Goal: Task Accomplishment & Management: Complete application form

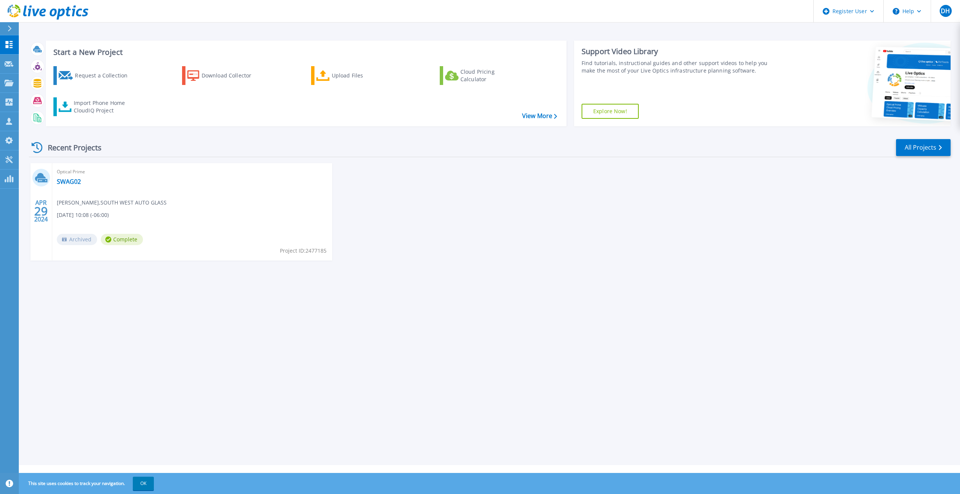
click at [428, 340] on div "Start a New Project Request a Collection Download Collector Upload Files Cloud …" at bounding box center [489, 232] width 941 height 465
click at [491, 205] on div "[DATE] Optical Prime SWAG02 [PERSON_NAME] , SOUTH WEST AUTO GLASS [DATE] 10:08 …" at bounding box center [487, 219] width 928 height 112
click at [9, 64] on icon at bounding box center [9, 64] width 9 height 6
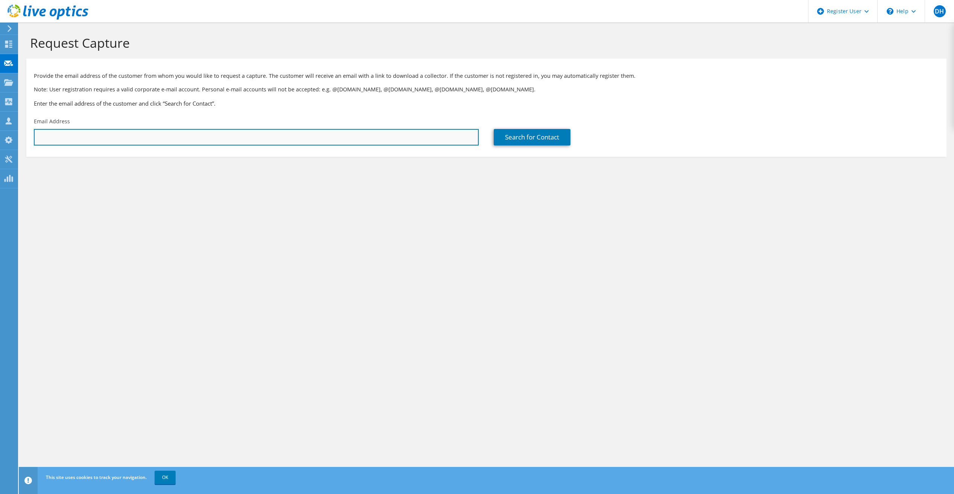
click at [108, 140] on input "text" at bounding box center [256, 137] width 445 height 17
click at [82, 135] on input "text" at bounding box center [256, 137] width 445 height 17
click at [108, 141] on input "text" at bounding box center [256, 137] width 445 height 17
type input "[EMAIL_ADDRESS][DOMAIN_NAME]"
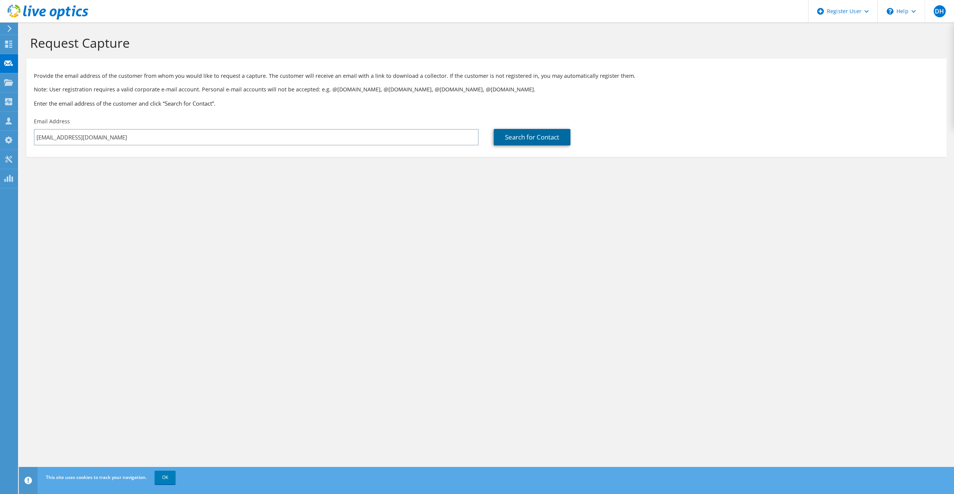
click at [530, 134] on link "Search for Contact" at bounding box center [532, 137] width 77 height 17
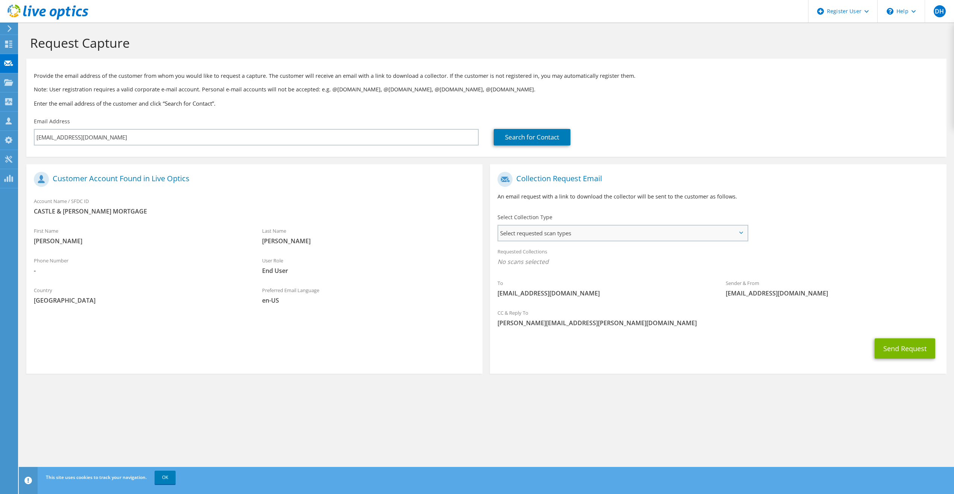
click at [565, 234] on span "Select requested scan types" at bounding box center [622, 233] width 249 height 15
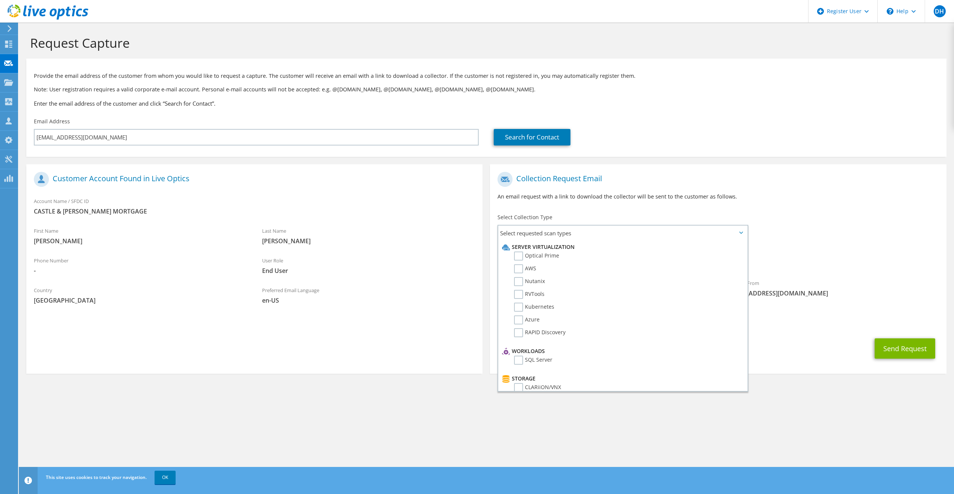
click at [628, 219] on div "Select Collection Type Select requested scan types Server Virtualization Optica…" at bounding box center [623, 227] width 251 height 26
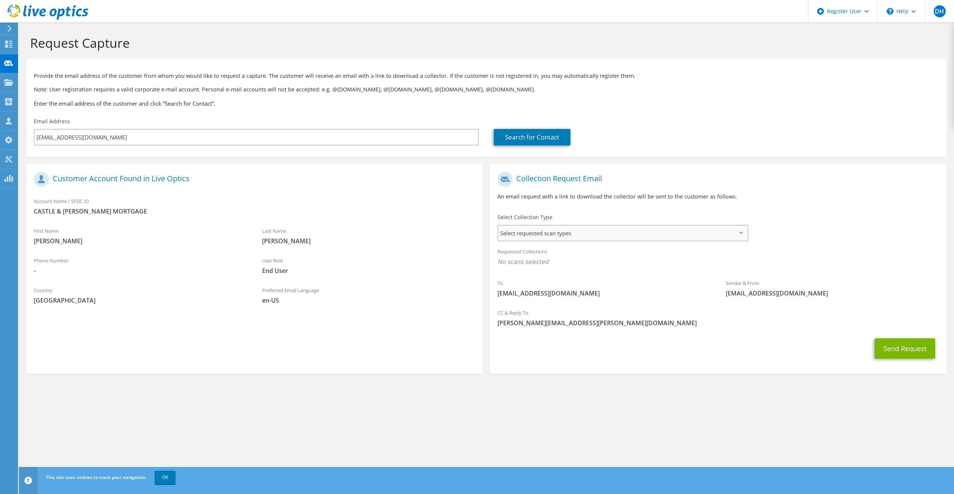
click at [607, 229] on span "Select requested scan types" at bounding box center [622, 233] width 249 height 15
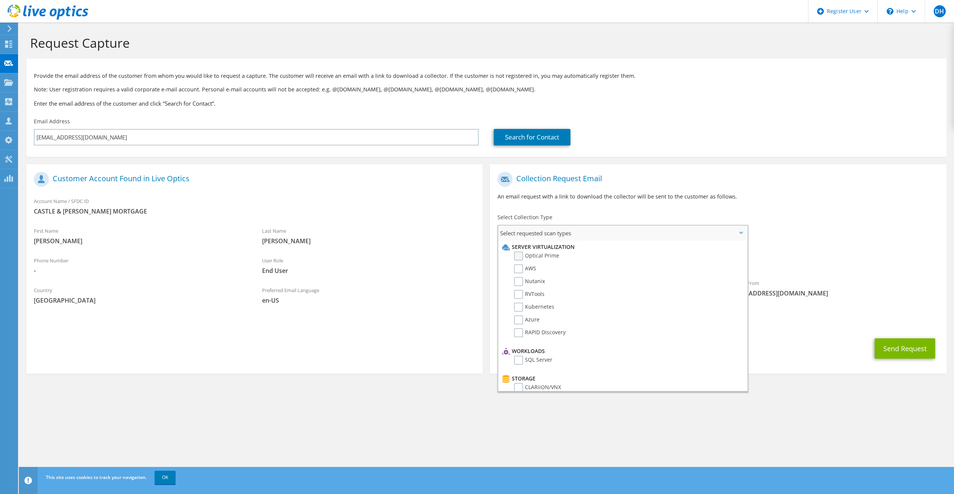
click at [515, 255] on label "Optical Prime" at bounding box center [536, 256] width 45 height 9
click at [0, 0] on input "Optical Prime" at bounding box center [0, 0] width 0 height 0
click at [519, 267] on label "AWS" at bounding box center [525, 268] width 22 height 9
click at [0, 0] on input "AWS" at bounding box center [0, 0] width 0 height 0
click at [518, 282] on label "Nutanix" at bounding box center [529, 281] width 31 height 9
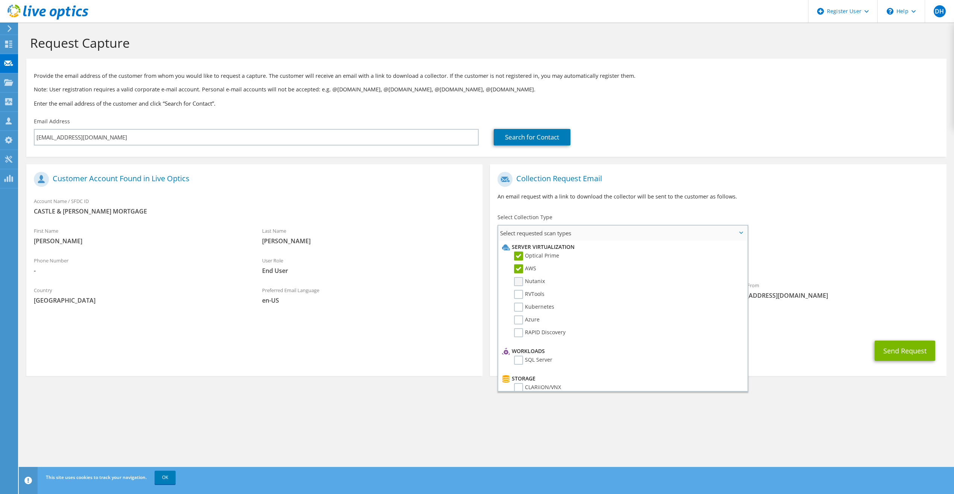
click at [0, 0] on input "Nutanix" at bounding box center [0, 0] width 0 height 0
click at [518, 301] on li "RVTools" at bounding box center [621, 296] width 243 height 13
click at [516, 292] on label "RVTools" at bounding box center [529, 294] width 30 height 9
click at [0, 0] on input "RVTools" at bounding box center [0, 0] width 0 height 0
click at [517, 308] on label "Kubernetes" at bounding box center [534, 307] width 40 height 9
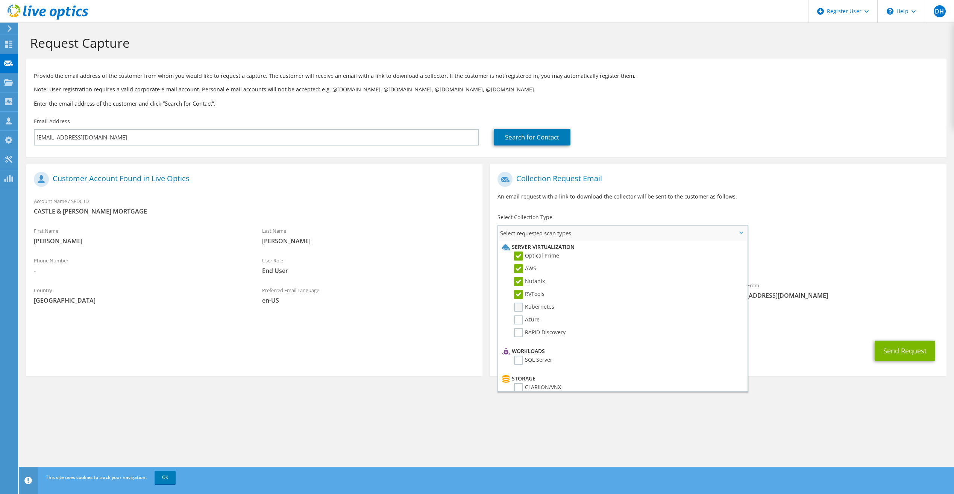
click at [0, 0] on input "Kubernetes" at bounding box center [0, 0] width 0 height 0
click at [515, 323] on label "Azure" at bounding box center [527, 320] width 26 height 9
click at [0, 0] on input "Azure" at bounding box center [0, 0] width 0 height 0
click at [519, 334] on label "RAPID Discovery" at bounding box center [540, 332] width 52 height 9
click at [0, 0] on input "RAPID Discovery" at bounding box center [0, 0] width 0 height 0
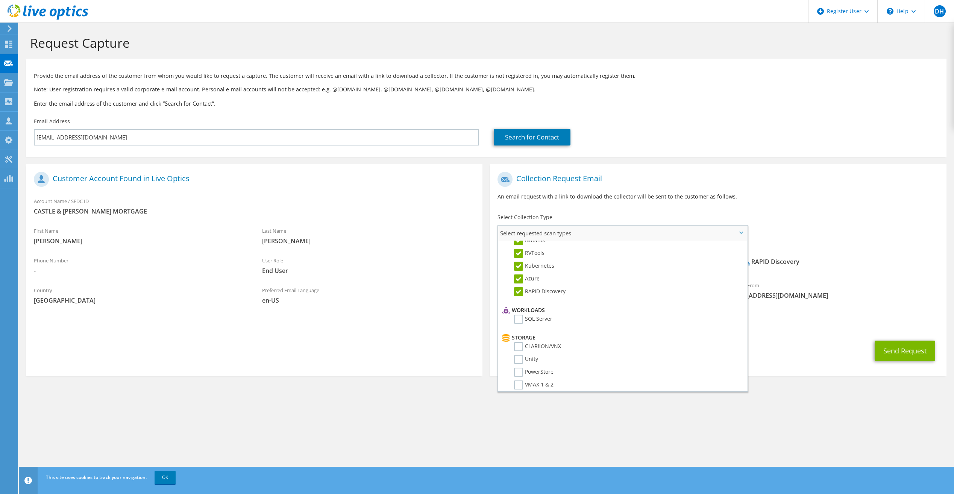
scroll to position [75, 0]
click at [519, 287] on label "SQL Server" at bounding box center [533, 285] width 38 height 9
click at [0, 0] on input "SQL Server" at bounding box center [0, 0] width 0 height 0
click at [522, 312] on label "CLARiiON/VNX" at bounding box center [537, 312] width 47 height 9
click at [0, 0] on input "CLARiiON/VNX" at bounding box center [0, 0] width 0 height 0
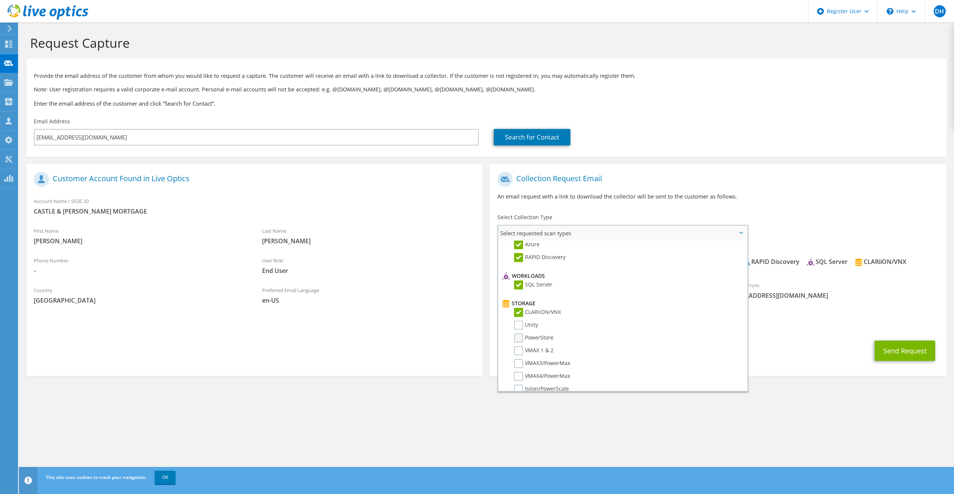
drag, startPoint x: 520, startPoint y: 323, endPoint x: 520, endPoint y: 337, distance: 14.7
click at [520, 323] on label "Unity" at bounding box center [526, 325] width 24 height 9
click at [0, 0] on input "Unity" at bounding box center [0, 0] width 0 height 0
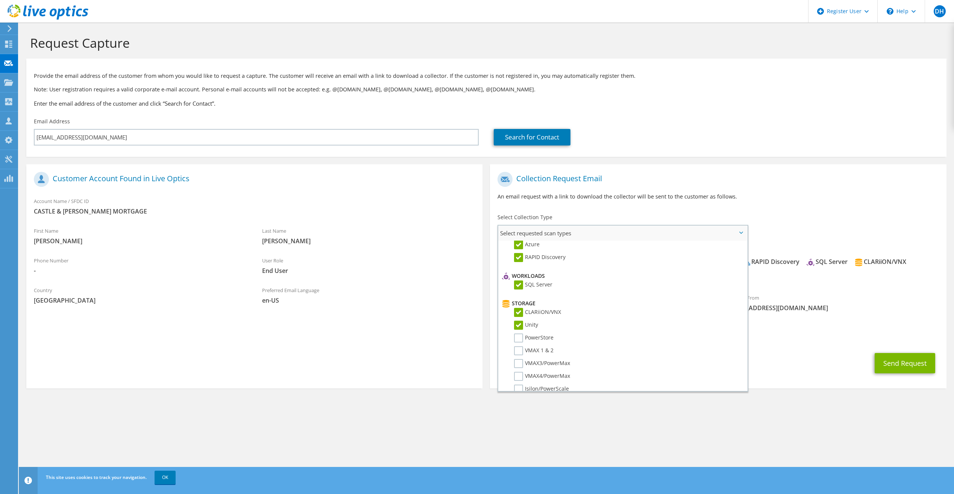
drag, startPoint x: 520, startPoint y: 337, endPoint x: 516, endPoint y: 344, distance: 7.2
click at [519, 340] on label "PowerStore" at bounding box center [533, 338] width 39 height 9
click at [0, 0] on input "PowerStore" at bounding box center [0, 0] width 0 height 0
click at [518, 317] on label "VMAX 1 & 2" at bounding box center [533, 313] width 39 height 9
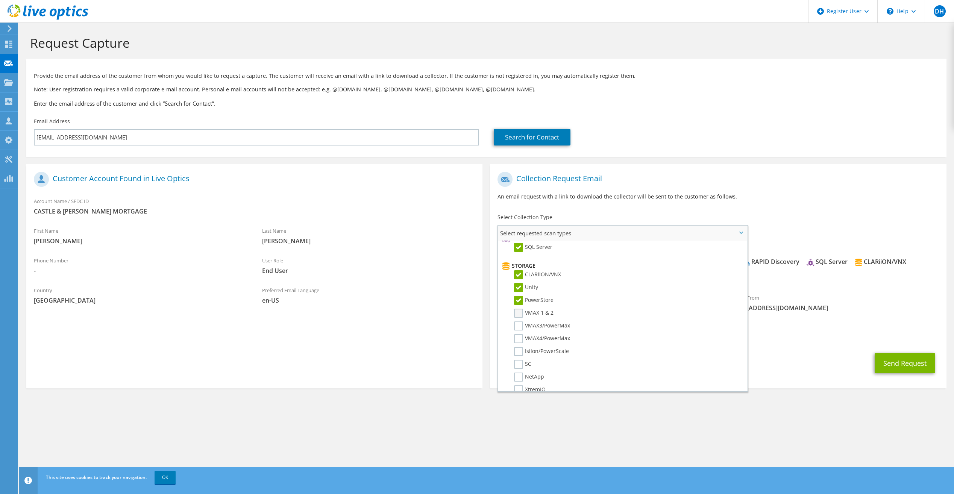
click at [0, 0] on input "VMAX 1 & 2" at bounding box center [0, 0] width 0 height 0
click at [519, 328] on label "VMAX3/PowerMax" at bounding box center [542, 326] width 56 height 9
click at [0, 0] on input "VMAX3/PowerMax" at bounding box center [0, 0] width 0 height 0
click at [519, 334] on label "VMAX4/PowerMax" at bounding box center [542, 338] width 56 height 9
click at [0, 0] on input "VMAX4/PowerMax" at bounding box center [0, 0] width 0 height 0
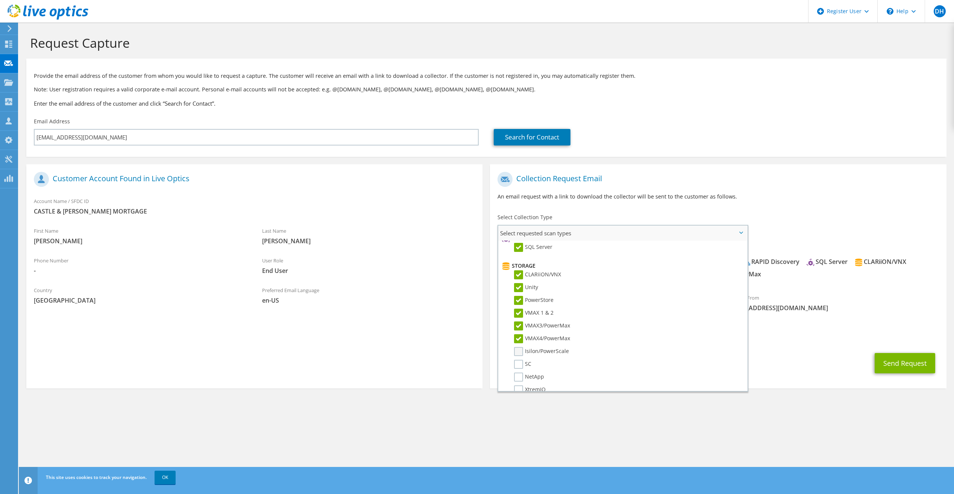
click at [519, 351] on label "Isilon/PowerScale" at bounding box center [541, 351] width 55 height 9
click at [0, 0] on input "Isilon/PowerScale" at bounding box center [0, 0] width 0 height 0
drag, startPoint x: 518, startPoint y: 358, endPoint x: 519, endPoint y: 364, distance: 6.1
click at [518, 358] on li "Isilon/PowerScale" at bounding box center [621, 353] width 243 height 13
click at [519, 368] on label "SC" at bounding box center [522, 364] width 17 height 9
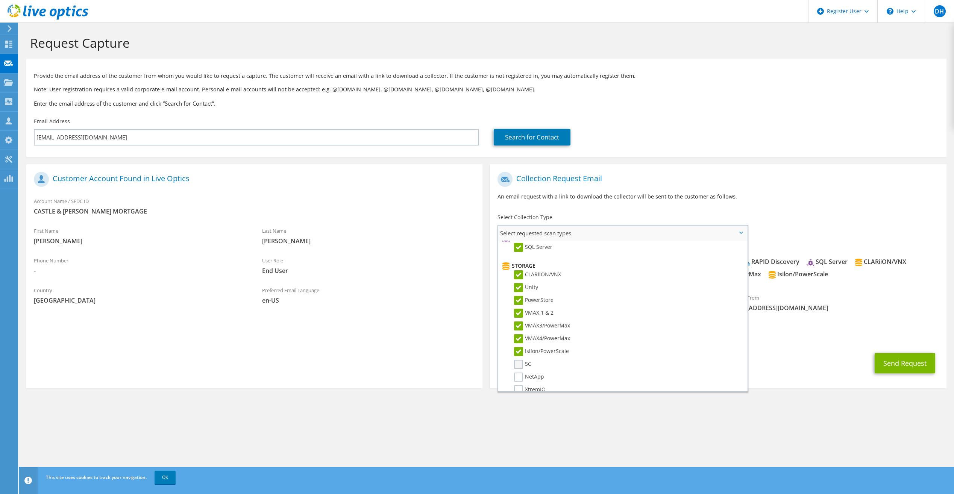
click at [0, 0] on input "SC" at bounding box center [0, 0] width 0 height 0
click at [518, 376] on label "NetApp" at bounding box center [529, 377] width 30 height 9
click at [0, 0] on input "NetApp" at bounding box center [0, 0] width 0 height 0
click at [522, 316] on label "XtremIO" at bounding box center [530, 314] width 32 height 9
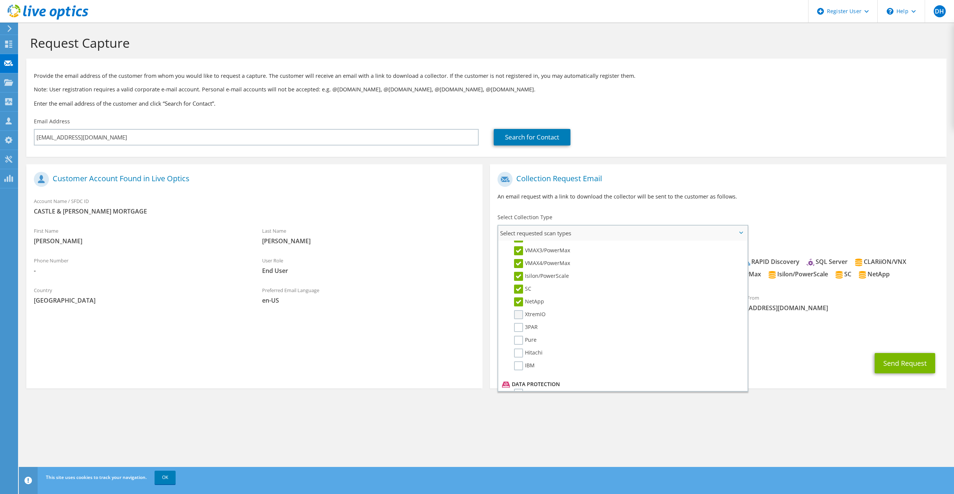
click at [0, 0] on input "XtremIO" at bounding box center [0, 0] width 0 height 0
click at [520, 328] on label "3PAR" at bounding box center [526, 327] width 24 height 9
click at [0, 0] on input "3PAR" at bounding box center [0, 0] width 0 height 0
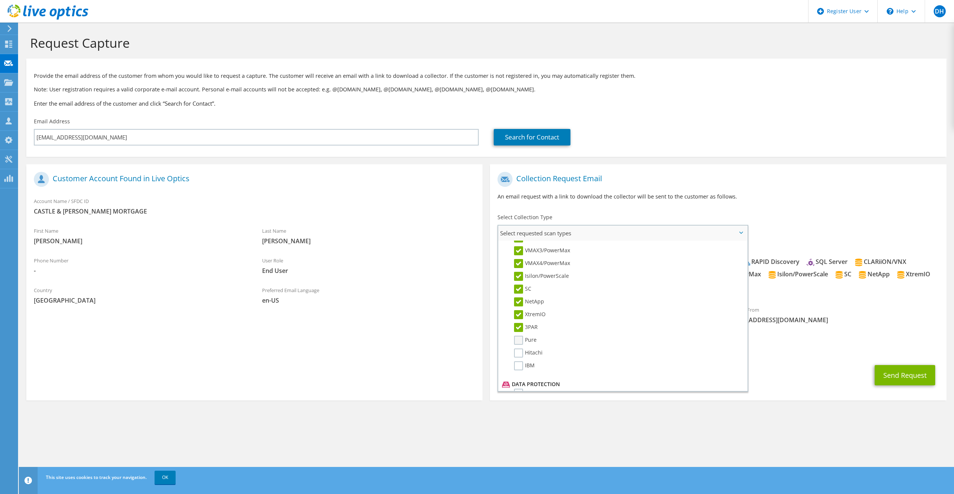
click at [519, 342] on label "Pure" at bounding box center [525, 340] width 23 height 9
click at [0, 0] on input "Pure" at bounding box center [0, 0] width 0 height 0
click at [519, 352] on label "Hitachi" at bounding box center [528, 353] width 29 height 9
click at [0, 0] on input "Hitachi" at bounding box center [0, 0] width 0 height 0
click at [519, 364] on label "IBM" at bounding box center [524, 365] width 21 height 9
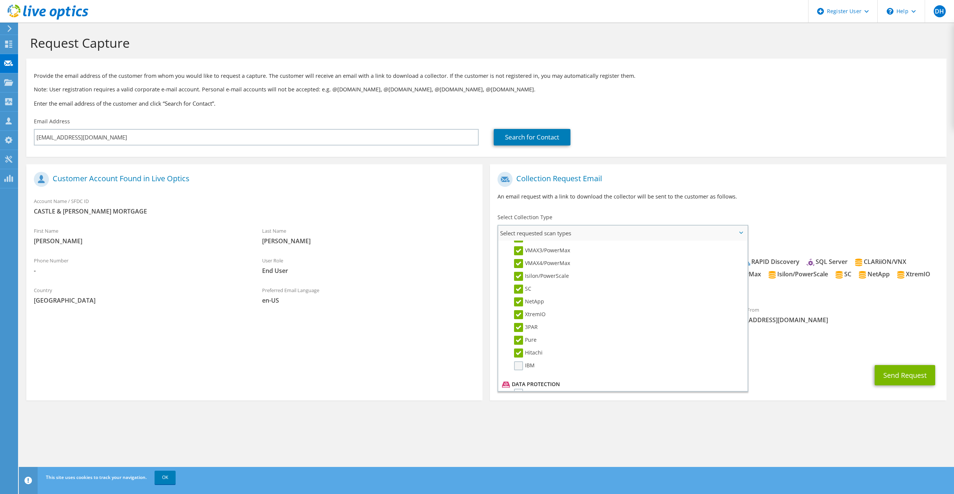
click at [0, 0] on input "IBM" at bounding box center [0, 0] width 0 height 0
click at [516, 279] on label "Avamar" at bounding box center [529, 280] width 30 height 9
click at [0, 0] on input "Avamar" at bounding box center [0, 0] width 0 height 0
click at [520, 300] on li "Cohesity" at bounding box center [621, 295] width 243 height 13
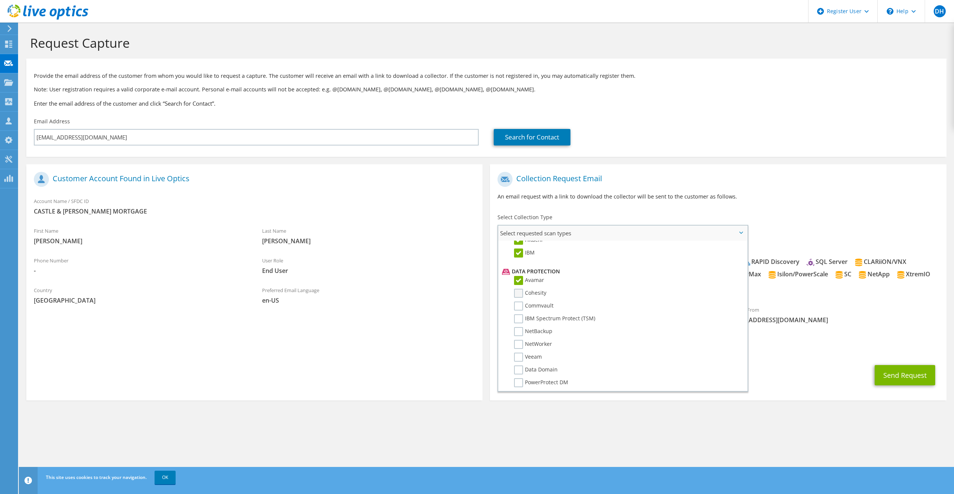
click at [520, 293] on label "Cohesity" at bounding box center [530, 293] width 32 height 9
click at [0, 0] on input "Cohesity" at bounding box center [0, 0] width 0 height 0
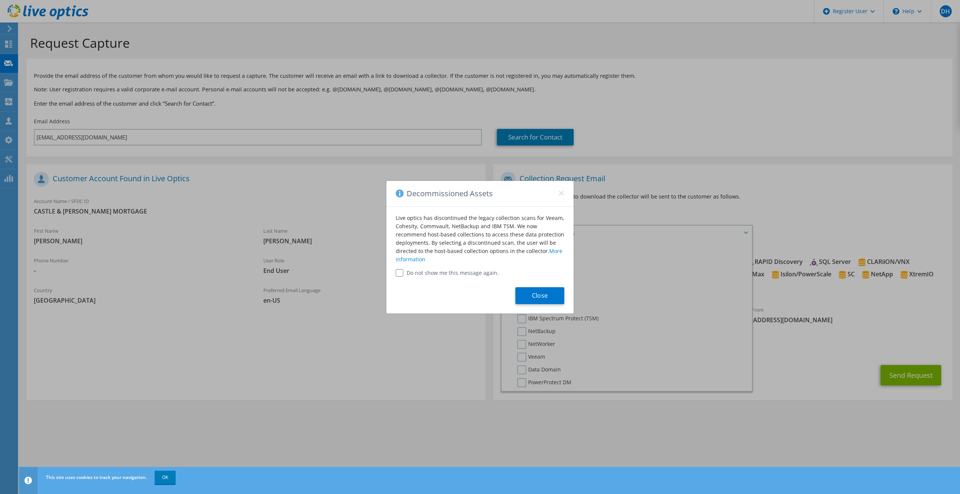
click at [523, 308] on div "Close" at bounding box center [479, 295] width 187 height 37
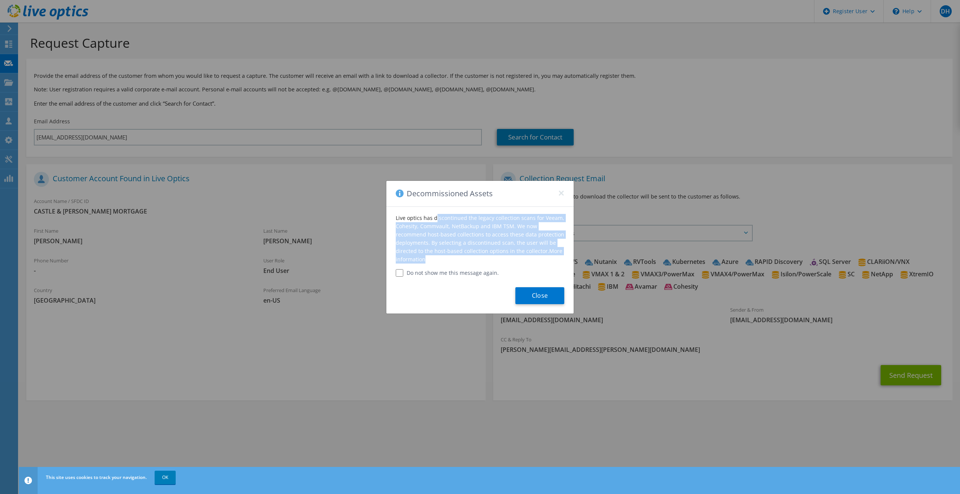
drag, startPoint x: 394, startPoint y: 217, endPoint x: 519, endPoint y: 263, distance: 133.2
click at [519, 263] on div "Live optics has discontinued the legacy collection scans for Veeam, Cohesity, C…" at bounding box center [479, 242] width 187 height 70
drag, startPoint x: 519, startPoint y: 263, endPoint x: 483, endPoint y: 235, distance: 45.9
copy div "Live optics has discontinued the legacy collection scans for Veeam, Cohesity, C…"
click at [522, 290] on button "Close" at bounding box center [539, 295] width 49 height 17
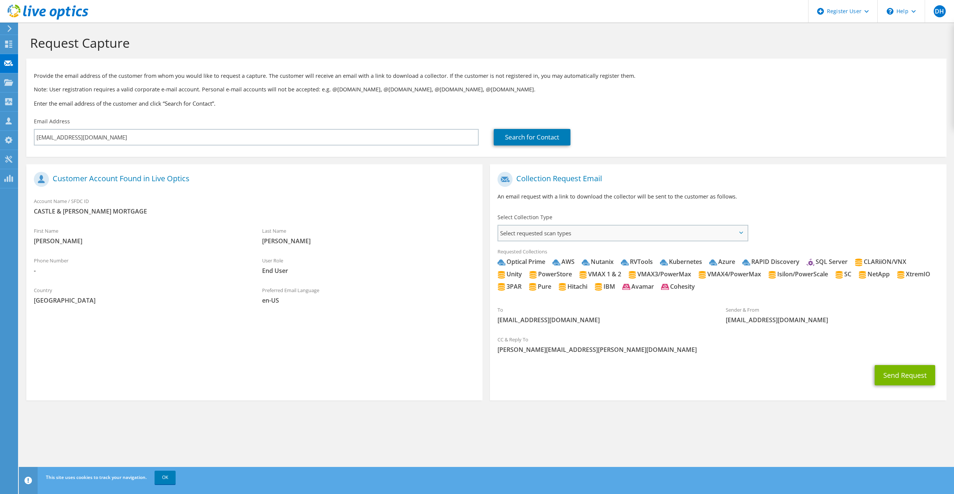
click at [655, 226] on span "Select requested scan types" at bounding box center [622, 233] width 249 height 15
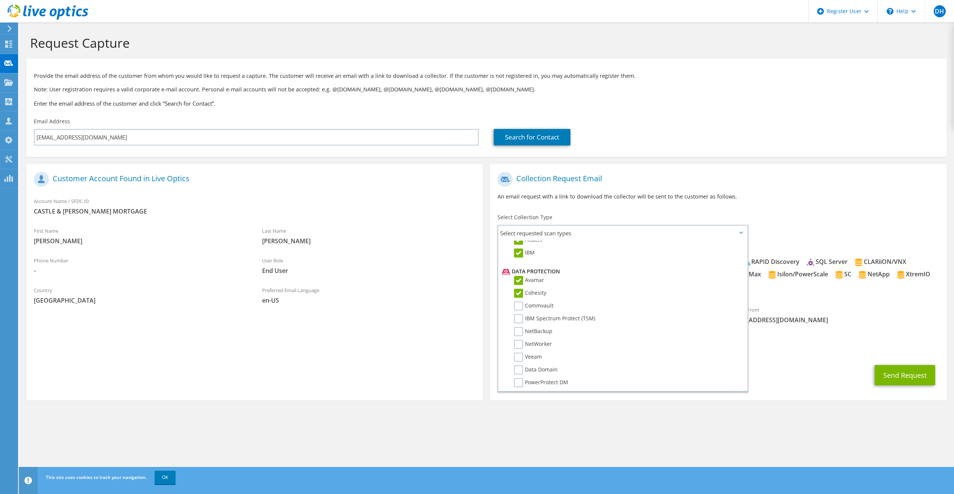
click at [518, 304] on label "Commvault" at bounding box center [533, 306] width 39 height 9
click at [0, 0] on input "Commvault" at bounding box center [0, 0] width 0 height 0
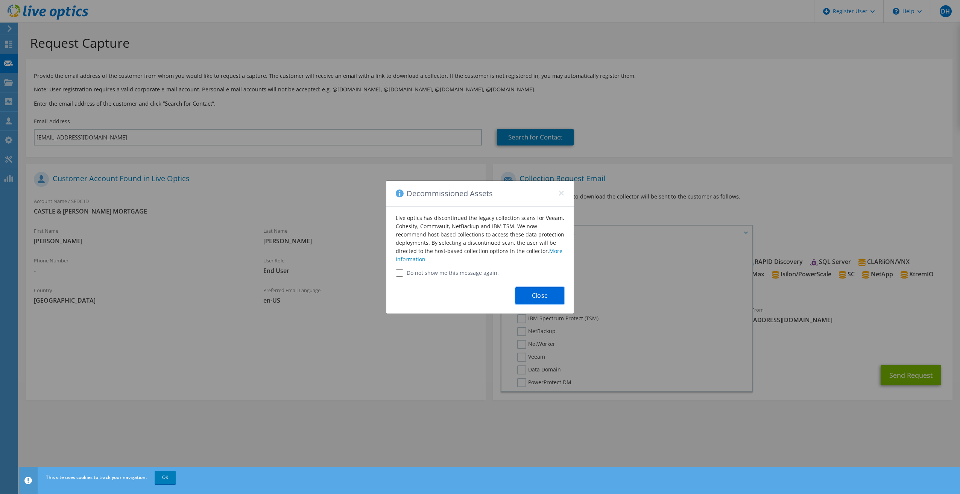
click at [560, 290] on button "Close" at bounding box center [539, 295] width 49 height 17
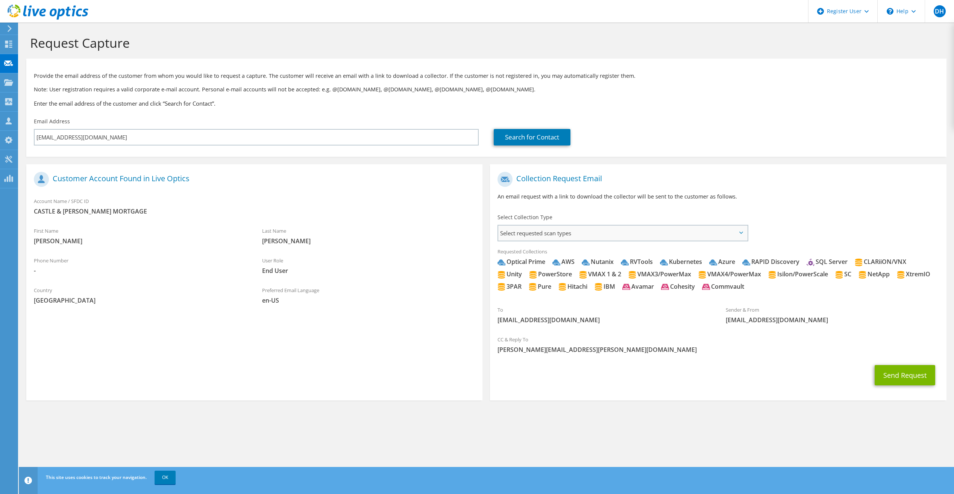
click at [573, 232] on span "Select requested scan types" at bounding box center [622, 233] width 249 height 15
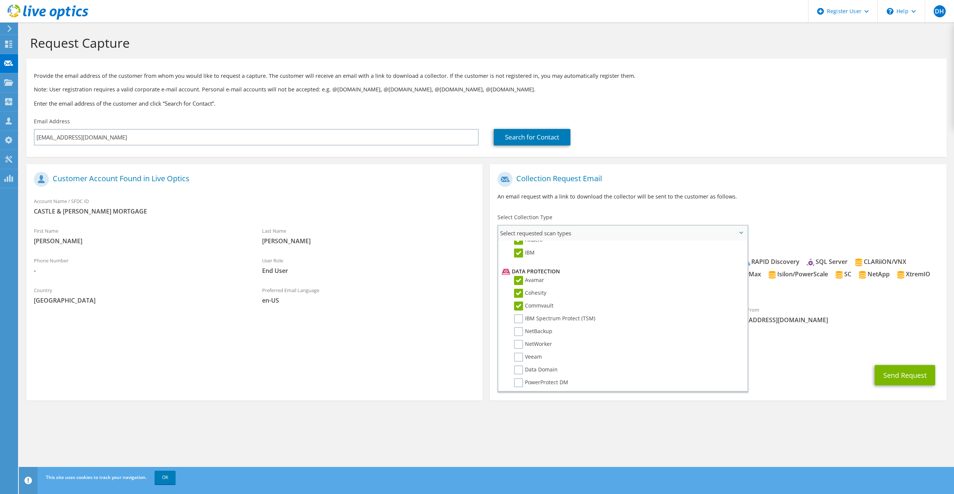
click at [519, 307] on label "Commvault" at bounding box center [533, 306] width 39 height 9
click at [0, 0] on input "Commvault" at bounding box center [0, 0] width 0 height 0
click at [518, 315] on label "IBM Spectrum Protect (TSM)" at bounding box center [554, 318] width 81 height 9
click at [0, 0] on input "IBM Spectrum Protect (TSM)" at bounding box center [0, 0] width 0 height 0
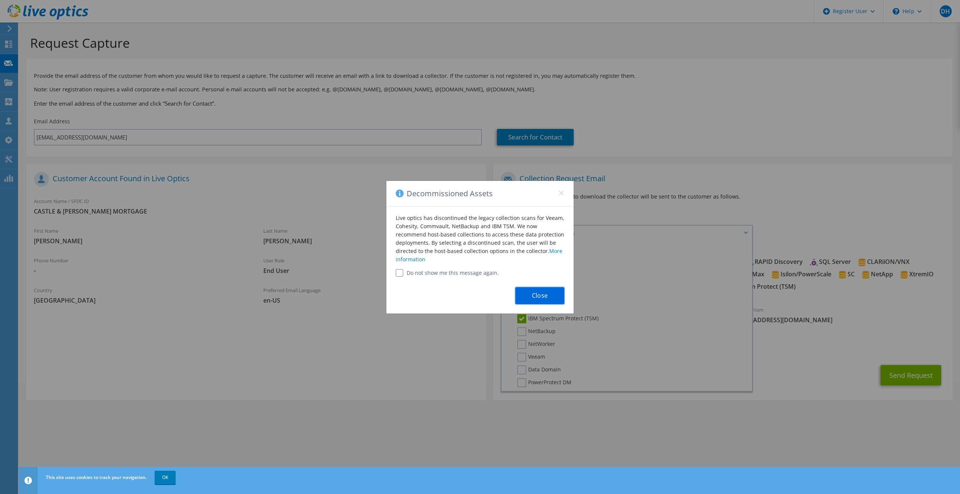
click at [544, 301] on button "Close" at bounding box center [539, 295] width 49 height 17
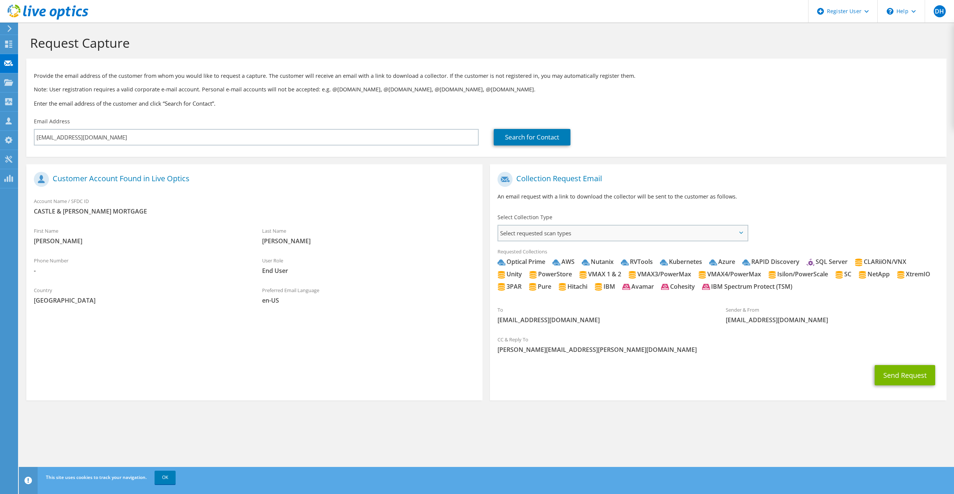
click at [531, 235] on span "Select requested scan types" at bounding box center [622, 233] width 249 height 15
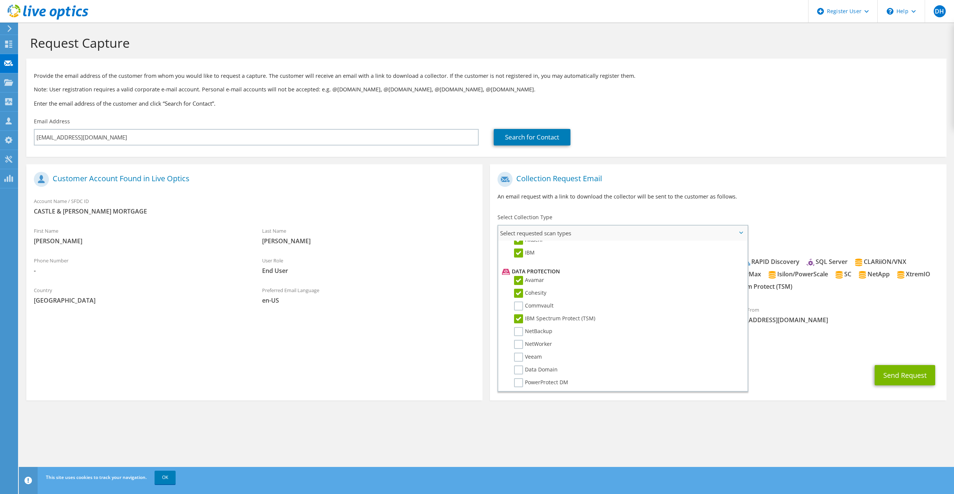
click at [520, 319] on label "IBM Spectrum Protect (TSM)" at bounding box center [554, 318] width 81 height 9
click at [0, 0] on input "IBM Spectrum Protect (TSM)" at bounding box center [0, 0] width 0 height 0
click at [519, 325] on li "IBM Spectrum Protect (TSM)" at bounding box center [621, 320] width 243 height 13
click at [518, 328] on label "NetBackup" at bounding box center [533, 331] width 38 height 9
click at [0, 0] on input "NetBackup" at bounding box center [0, 0] width 0 height 0
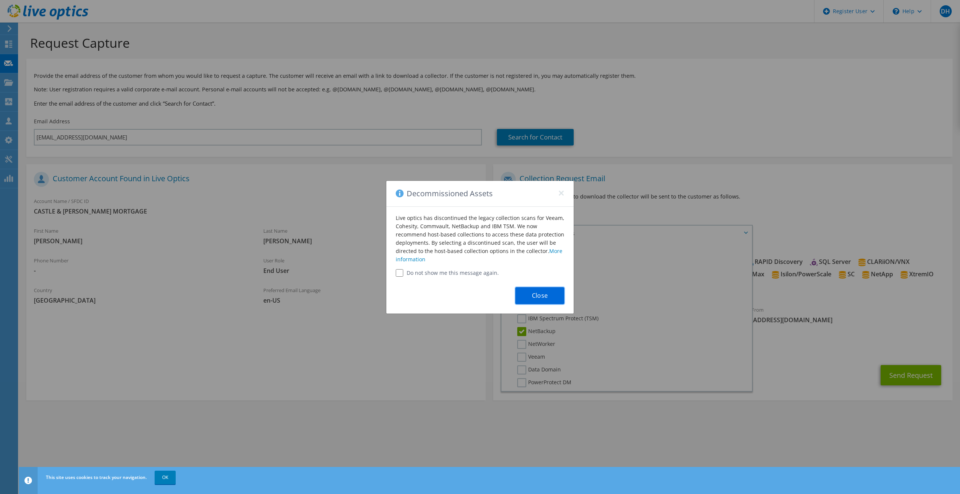
click at [537, 296] on button "Close" at bounding box center [539, 295] width 49 height 17
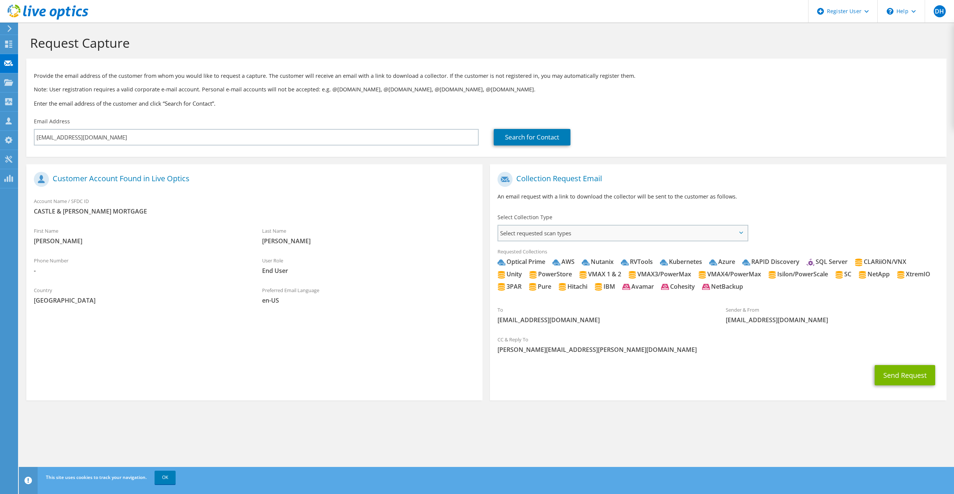
click at [547, 233] on span "Select requested scan types" at bounding box center [622, 233] width 249 height 15
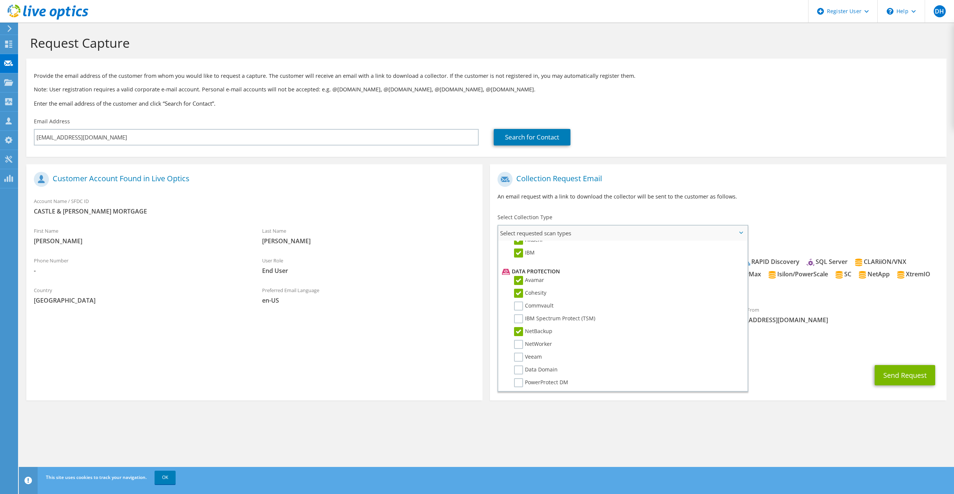
click at [521, 331] on label "NetBackup" at bounding box center [533, 331] width 38 height 9
click at [0, 0] on input "NetBackup" at bounding box center [0, 0] width 0 height 0
click at [518, 345] on label "NetWorker" at bounding box center [533, 344] width 38 height 9
click at [0, 0] on input "NetWorker" at bounding box center [0, 0] width 0 height 0
click at [520, 358] on label "Veeam" at bounding box center [528, 357] width 28 height 9
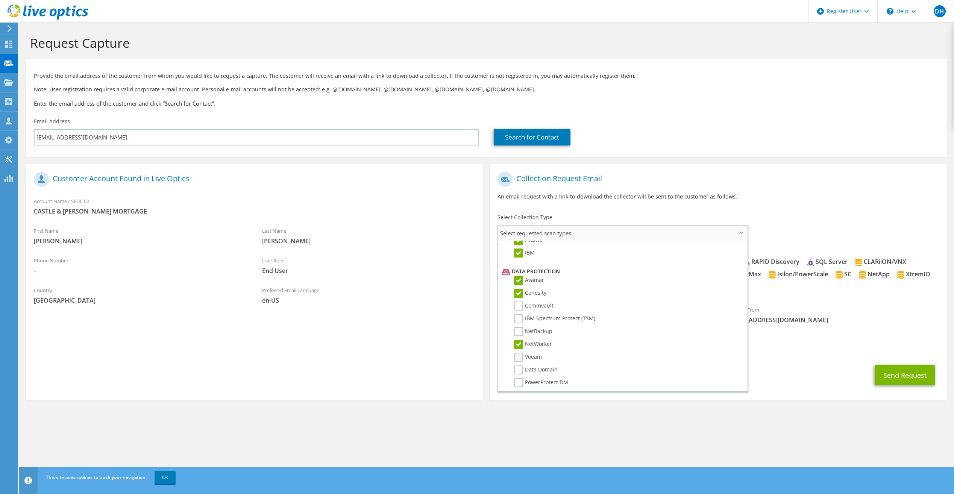
click at [0, 0] on input "Veeam" at bounding box center [0, 0] width 0 height 0
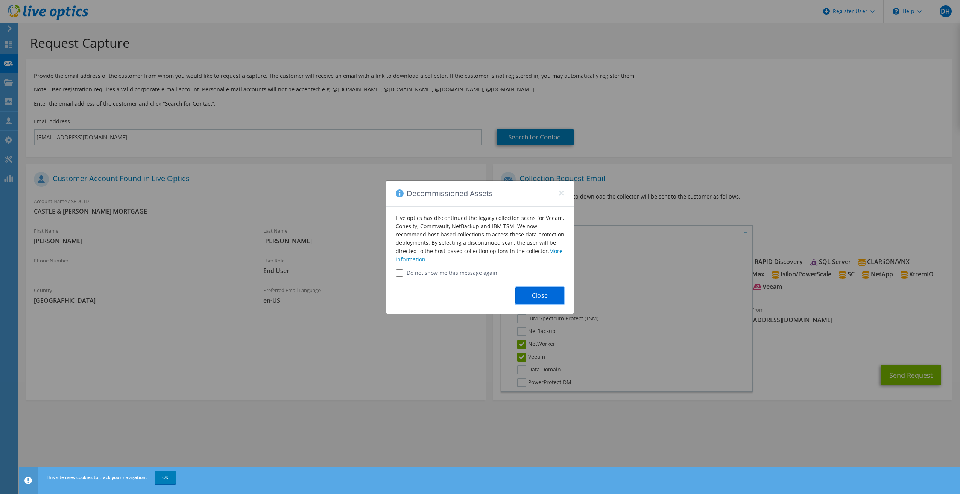
click at [521, 295] on button "Close" at bounding box center [539, 295] width 49 height 17
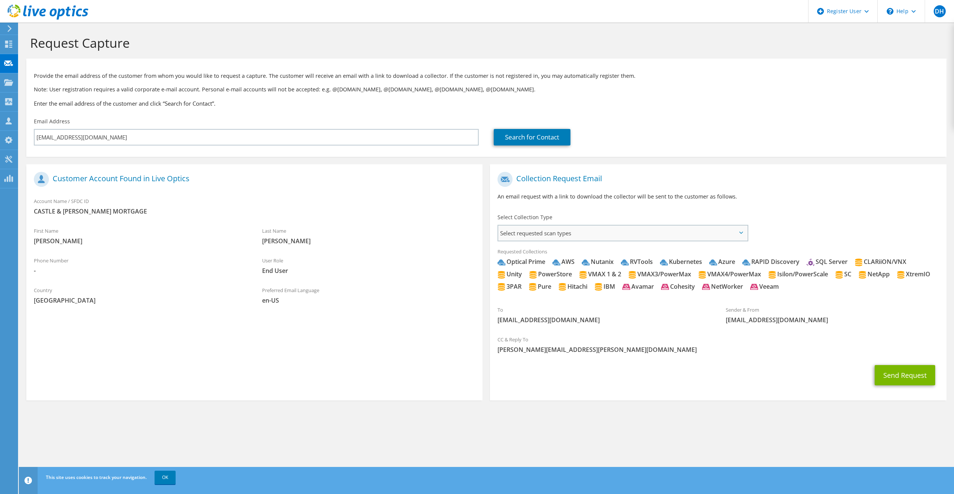
click at [541, 232] on span "Select requested scan types" at bounding box center [622, 233] width 249 height 15
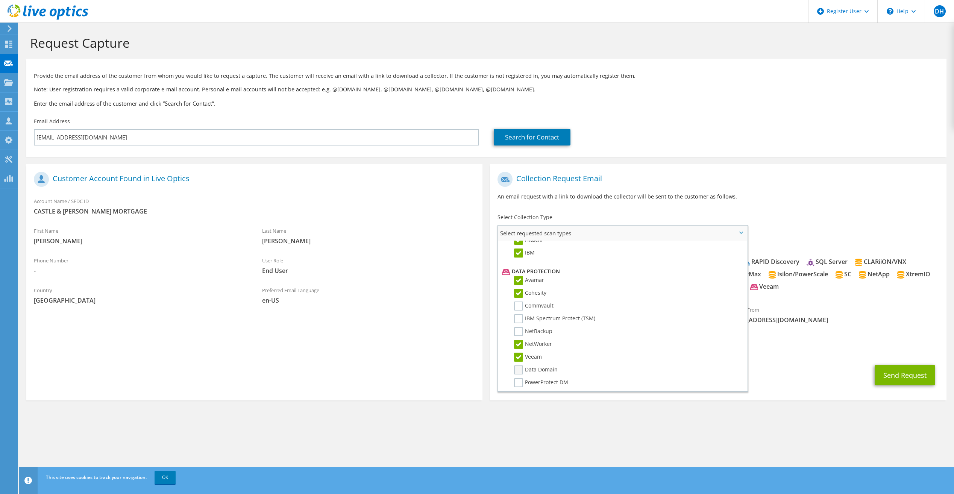
click at [519, 373] on label "Data Domain" at bounding box center [536, 370] width 44 height 9
click at [0, 0] on input "Data Domain" at bounding box center [0, 0] width 0 height 0
click at [518, 383] on label "PowerProtect DM" at bounding box center [541, 382] width 54 height 9
click at [0, 0] on input "PowerProtect DM" at bounding box center [0, 0] width 0 height 0
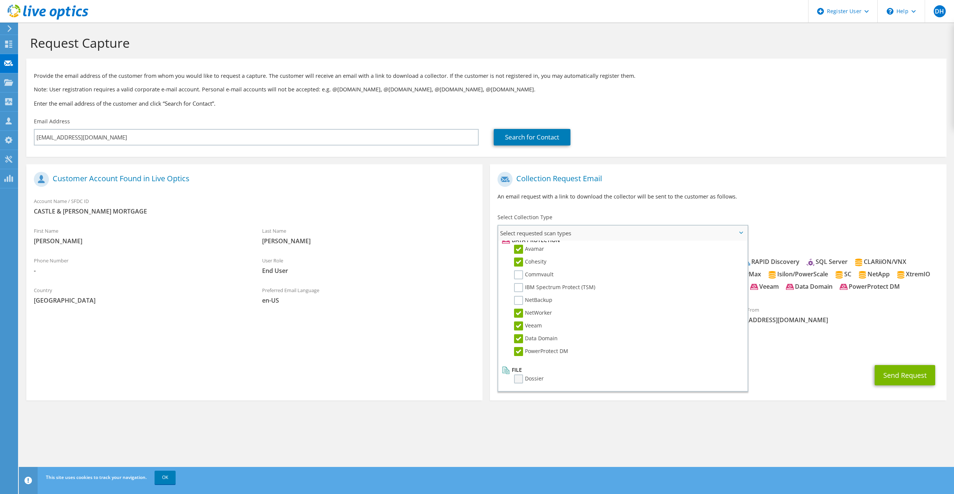
click at [523, 377] on label "Dossier" at bounding box center [529, 379] width 30 height 9
click at [0, 0] on input "Dossier" at bounding box center [0, 0] width 0 height 0
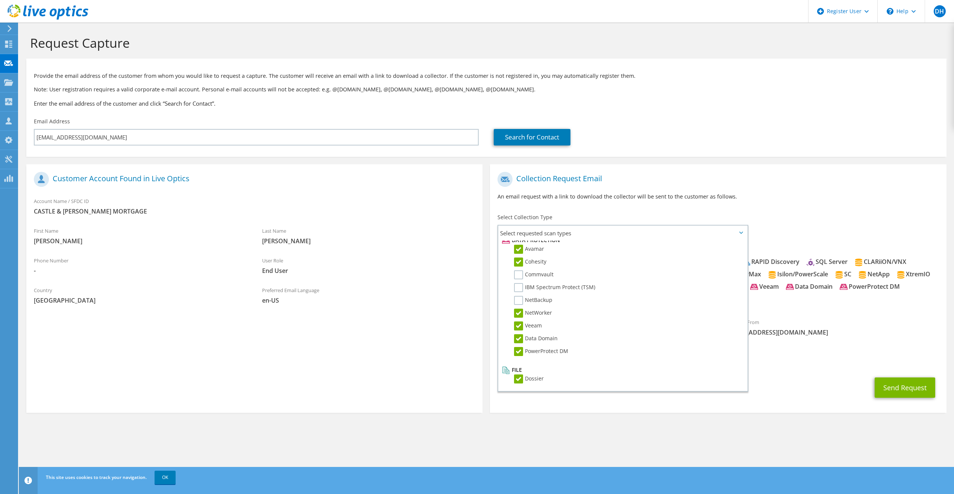
click at [819, 306] on span "Optical Prime AWS Nutanix RVTools Kubernetes Azure RAPID Discovery SQL Server" at bounding box center [718, 282] width 441 height 49
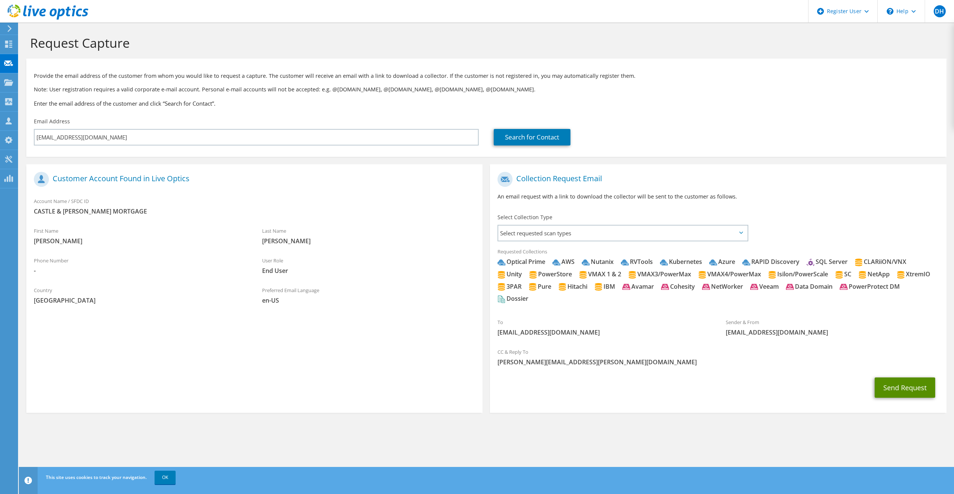
click at [894, 387] on button "Send Request" at bounding box center [905, 388] width 61 height 20
